Goal: Transaction & Acquisition: Purchase product/service

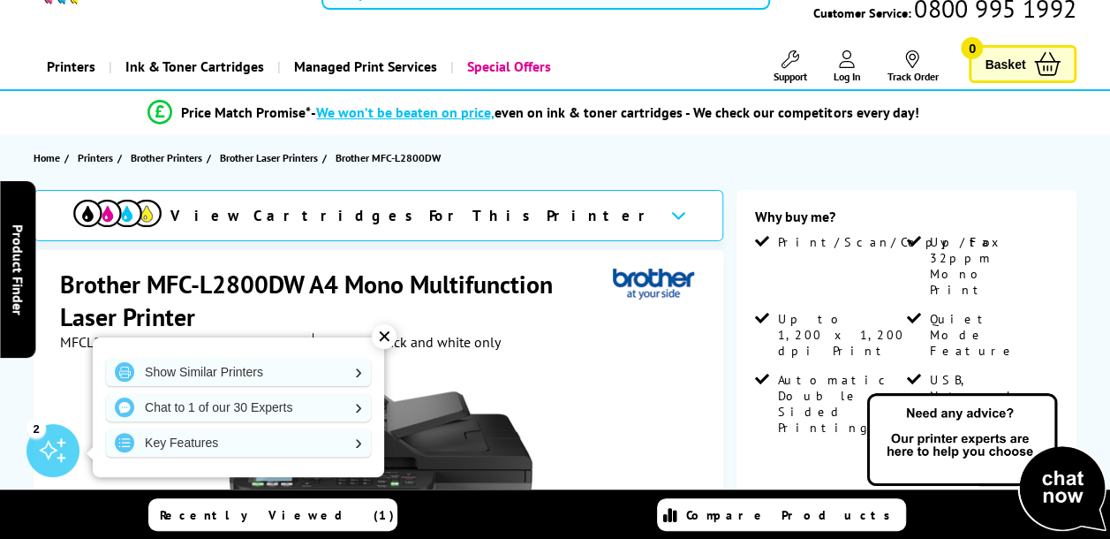
scroll to position [88, 0]
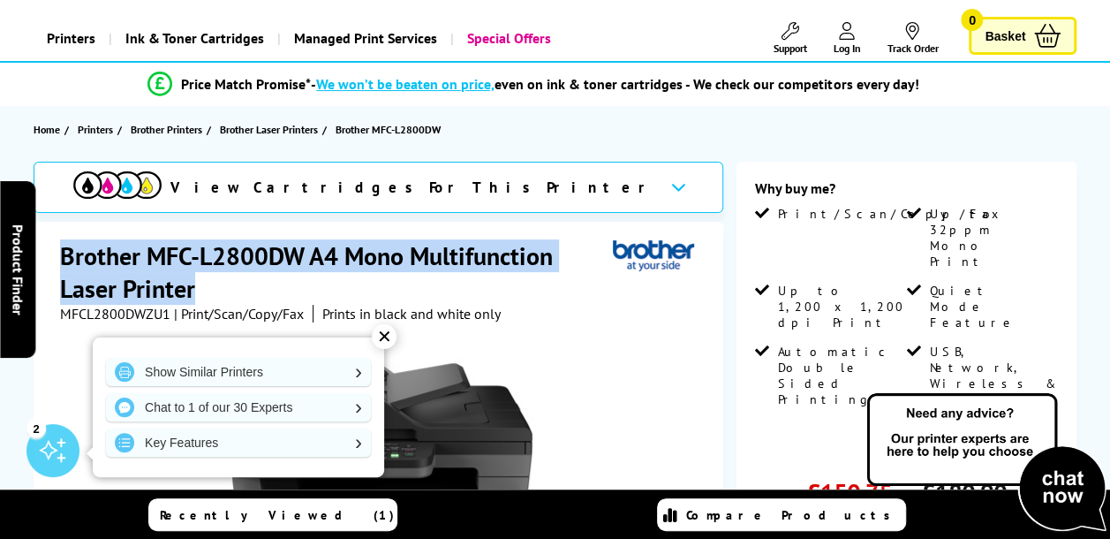
drag, startPoint x: 194, startPoint y: 291, endPoint x: 57, endPoint y: 256, distance: 142.2
copy h1 "Brother MFC-L2800DW A4 Mono Multifunction Laser Printer"
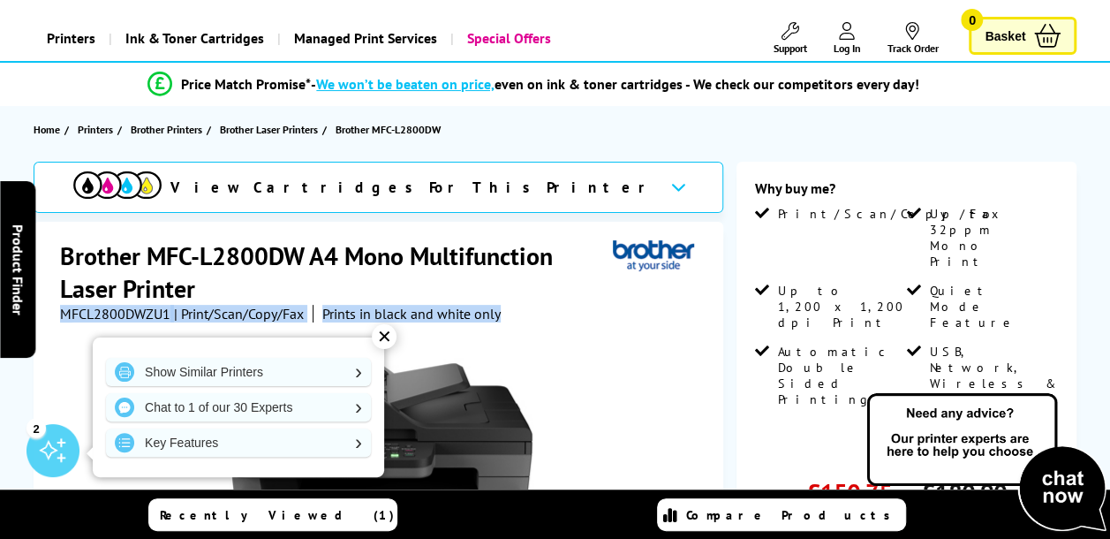
drag, startPoint x: 503, startPoint y: 314, endPoint x: 63, endPoint y: 311, distance: 440.6
click at [63, 311] on div "MFCL2800DWZU1 | Print/Scan/Copy/Fax Prints in black and white only" at bounding box center [280, 314] width 441 height 18
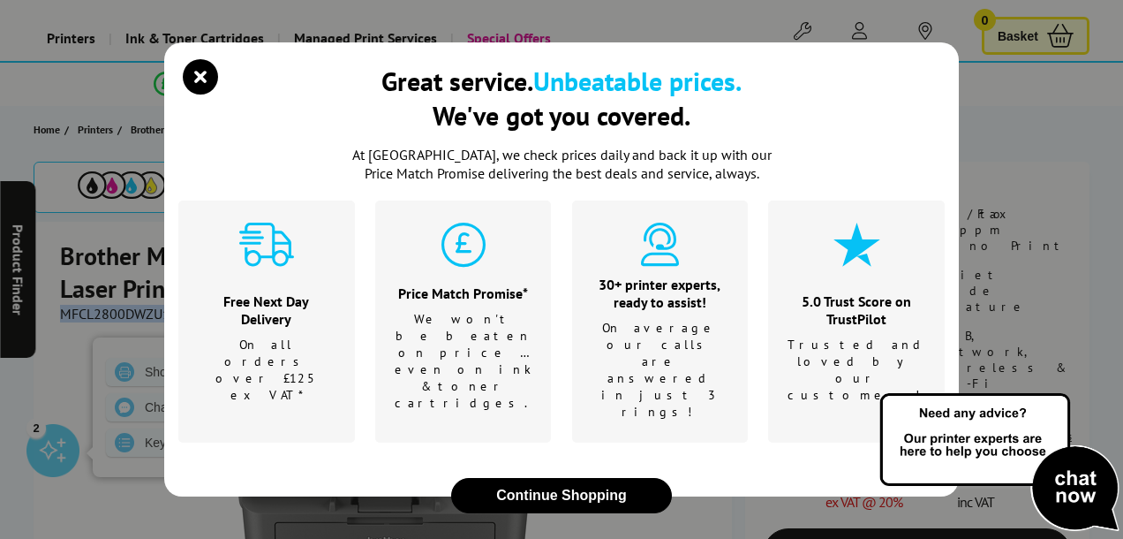
copy div "MFCL2800DWZU1 | Print/Scan/Copy/Fax Prints in black and white only"
click at [1089, 129] on div "Great service. Unbeatable prices. We've got you covered. At [GEOGRAPHIC_DATA], …" at bounding box center [561, 269] width 1123 height 539
click at [1075, 127] on div "Great service. Unbeatable prices. We've got you covered. At [GEOGRAPHIC_DATA], …" at bounding box center [561, 269] width 1123 height 539
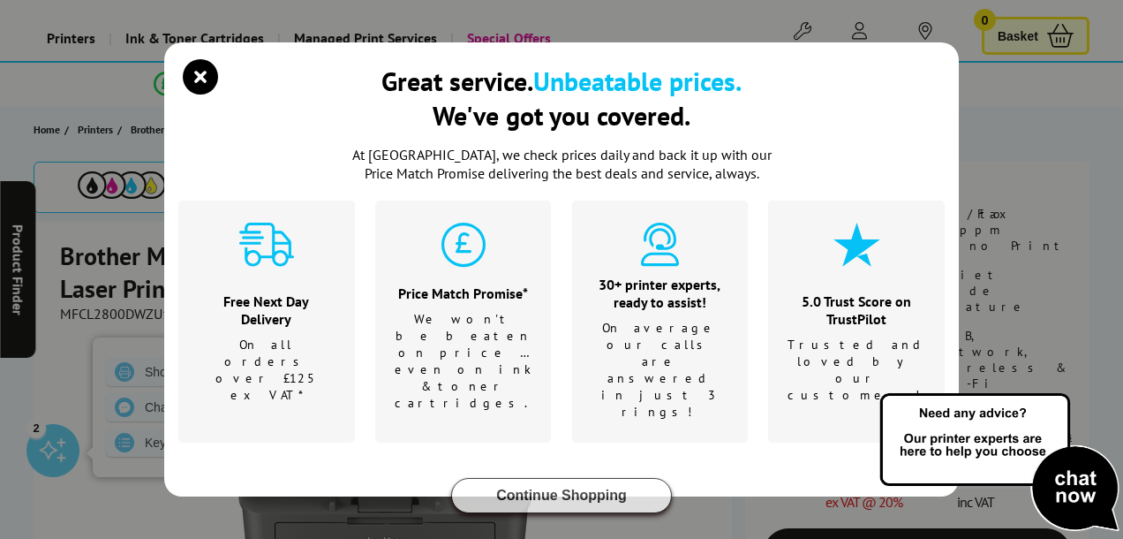
click at [546, 478] on button "Continue Shopping" at bounding box center [561, 495] width 221 height 35
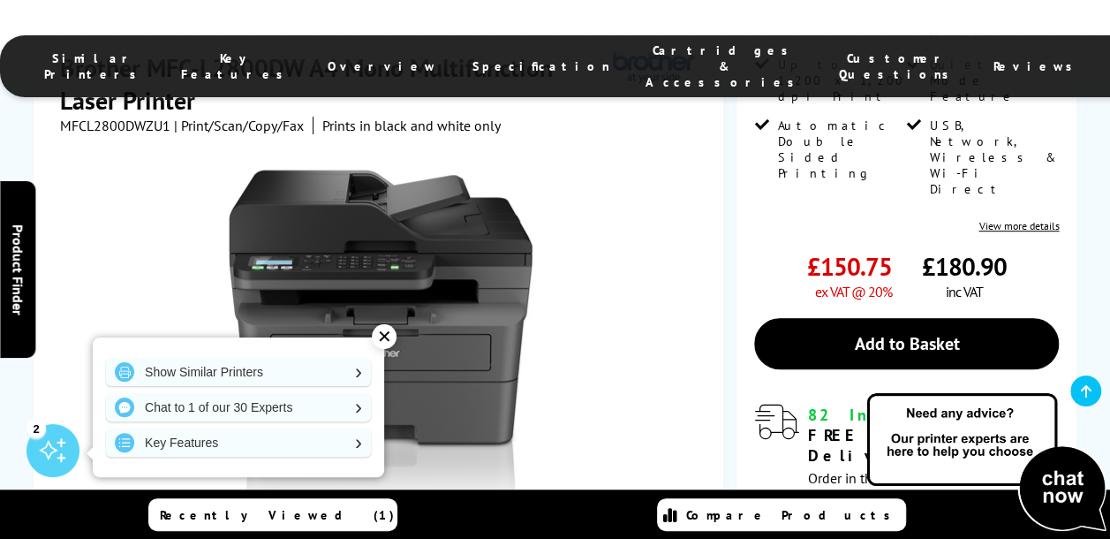
scroll to position [353, 0]
